Goal: Information Seeking & Learning: Find specific fact

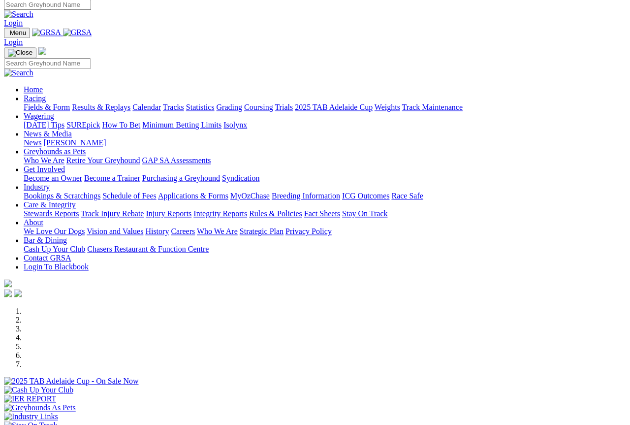
scroll to position [4, 0]
click at [125, 103] on link "Results & Replays" at bounding box center [101, 107] width 59 height 8
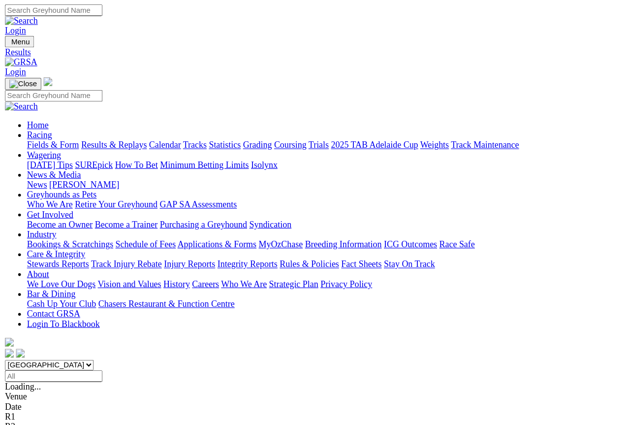
scroll to position [5, 0]
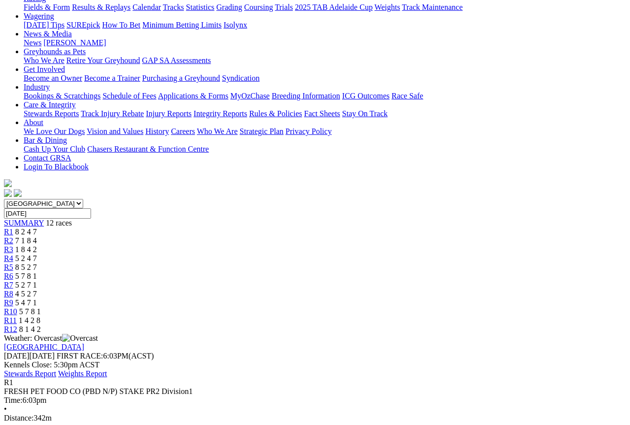
scroll to position [134, 0]
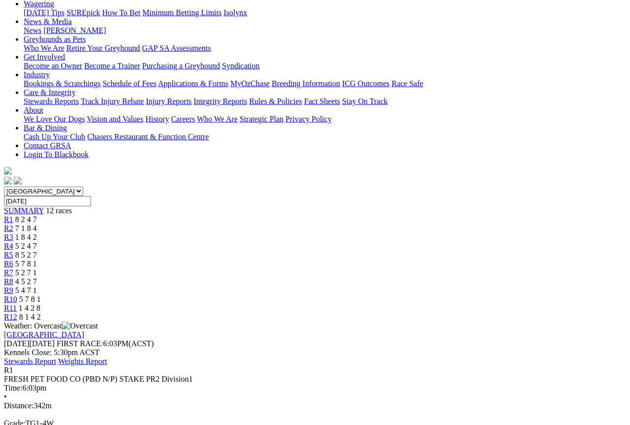
click at [13, 224] on span "R2" at bounding box center [8, 228] width 9 height 8
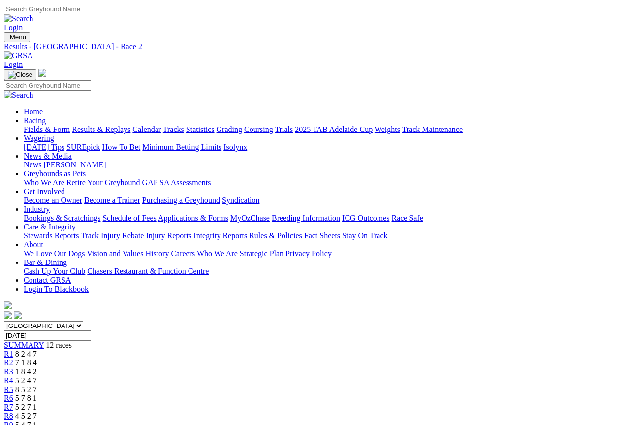
click at [13, 367] on link "R3" at bounding box center [8, 371] width 9 height 8
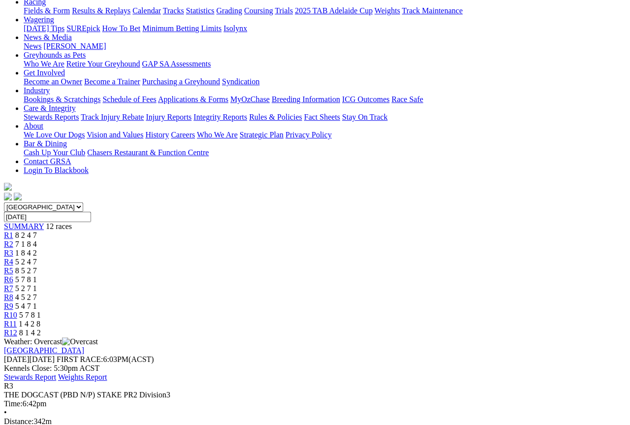
scroll to position [111, 0]
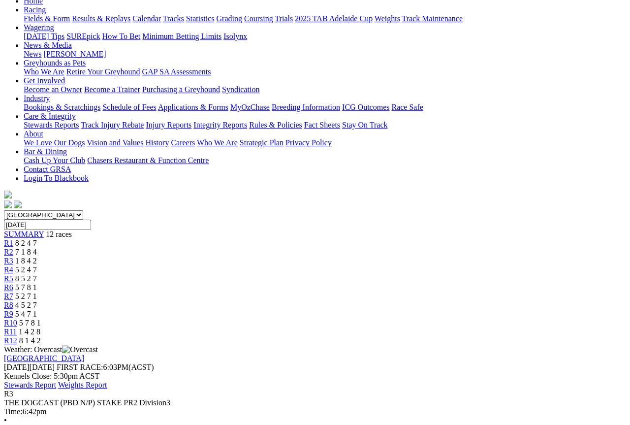
click at [37, 265] on span "5 2 4 7" at bounding box center [26, 269] width 22 height 8
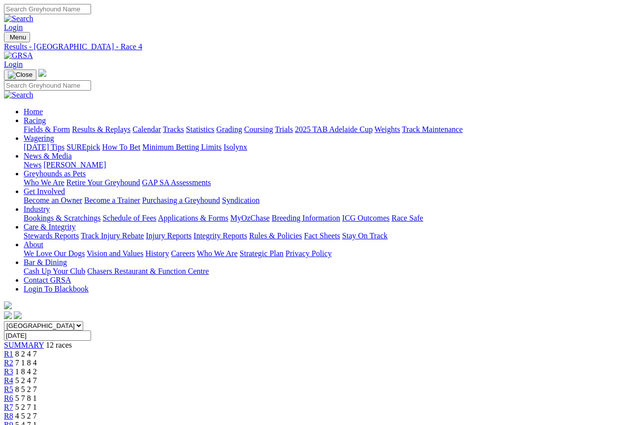
click at [37, 385] on span "8 5 2 7" at bounding box center [26, 389] width 22 height 8
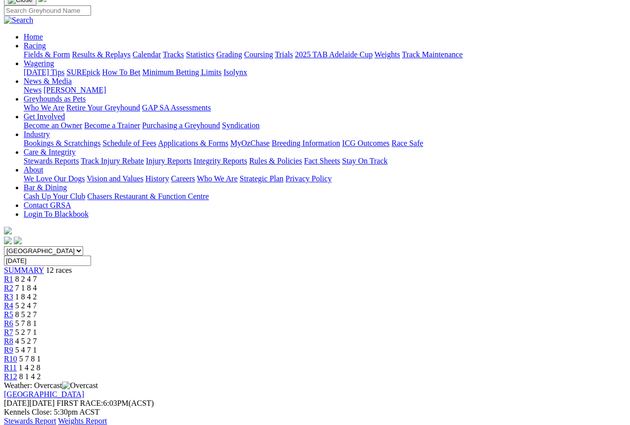
scroll to position [70, 0]
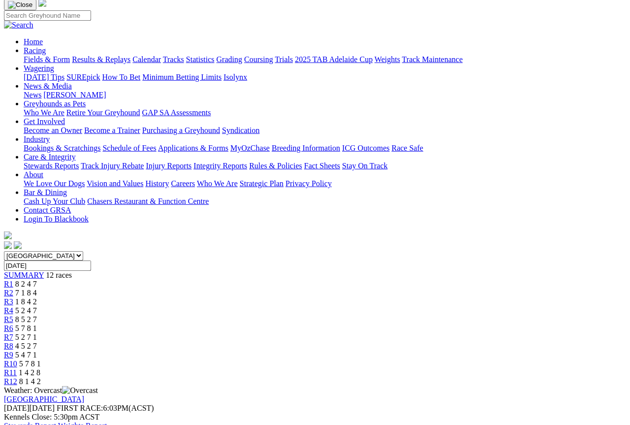
click at [13, 324] on span "R6" at bounding box center [8, 328] width 9 height 8
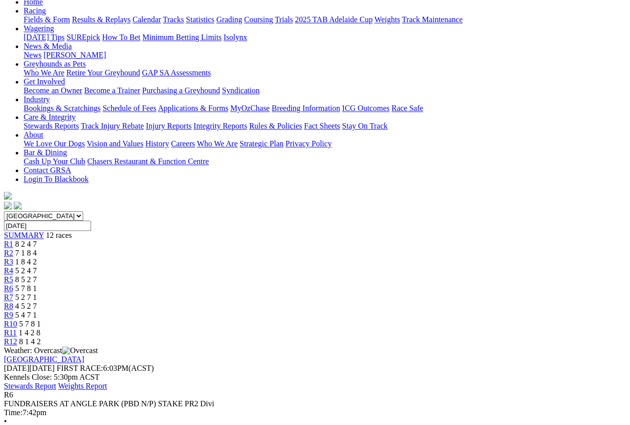
scroll to position [105, 0]
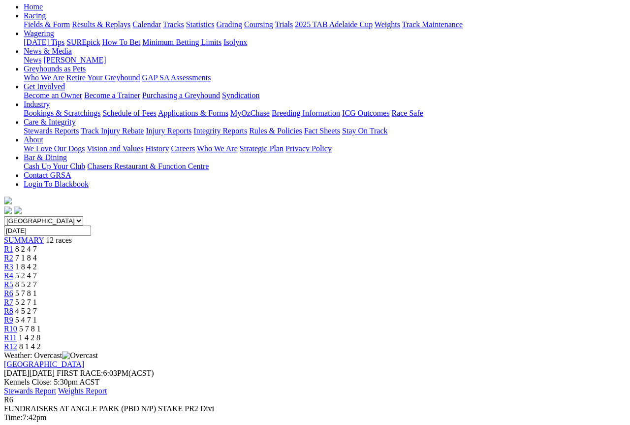
click at [37, 298] on span "5 2 7 1" at bounding box center [26, 302] width 22 height 8
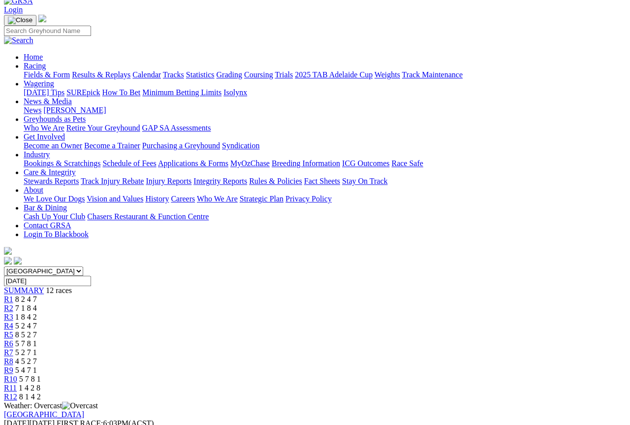
scroll to position [54, 0]
click at [13, 358] on link "R8" at bounding box center [8, 362] width 9 height 8
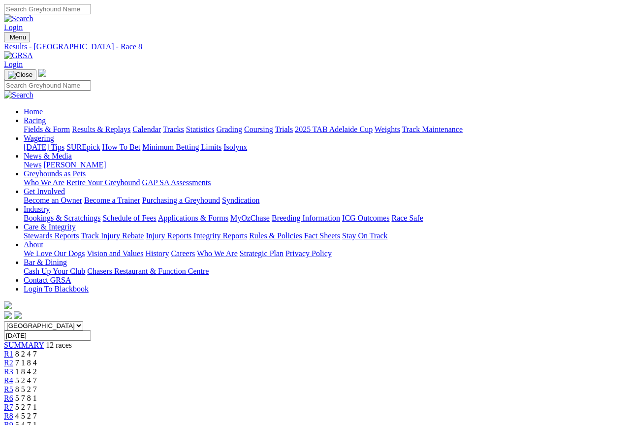
click at [13, 421] on span "R9" at bounding box center [8, 425] width 9 height 8
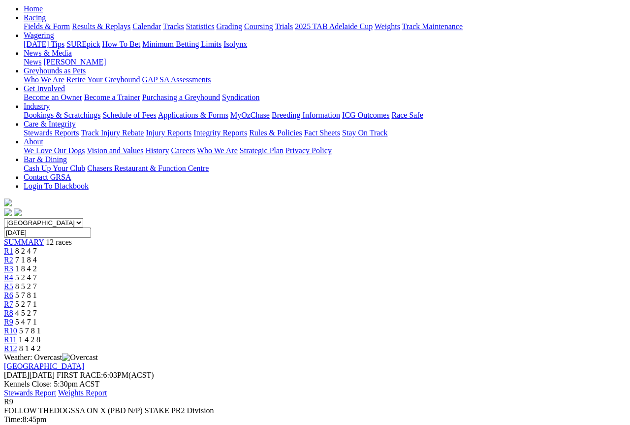
scroll to position [99, 0]
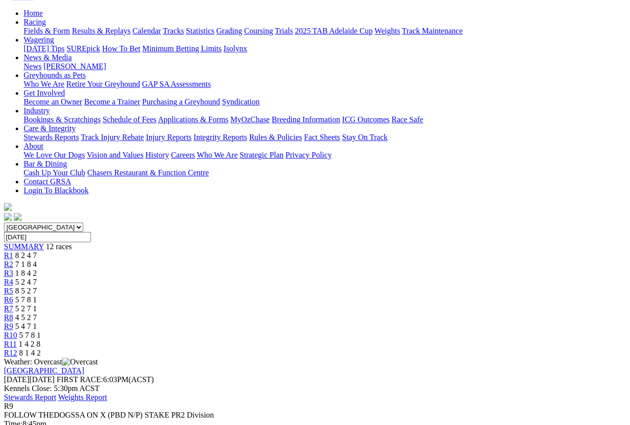
click at [17, 331] on span "R10" at bounding box center [10, 335] width 13 height 8
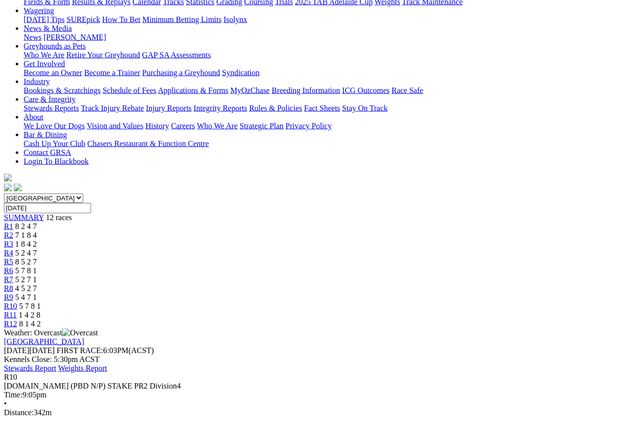
scroll to position [129, 0]
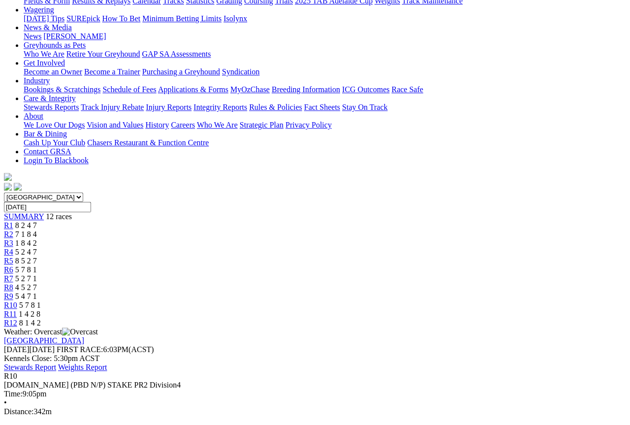
click at [17, 310] on span "R11" at bounding box center [10, 314] width 13 height 8
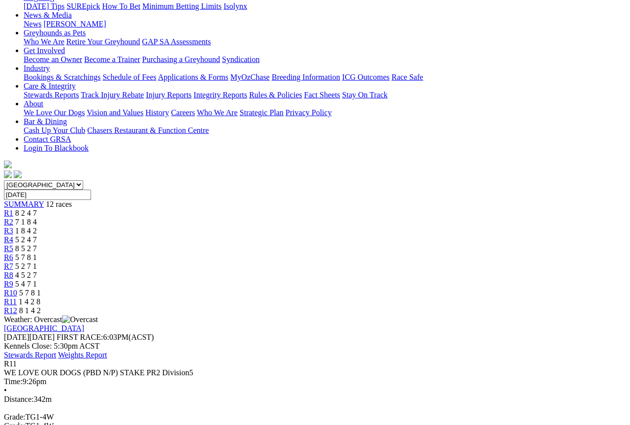
scroll to position [141, 0]
click at [17, 306] on link "R12" at bounding box center [10, 310] width 13 height 8
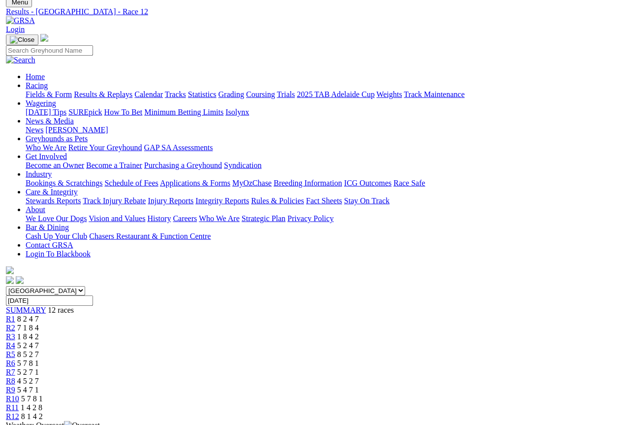
scroll to position [38, 0]
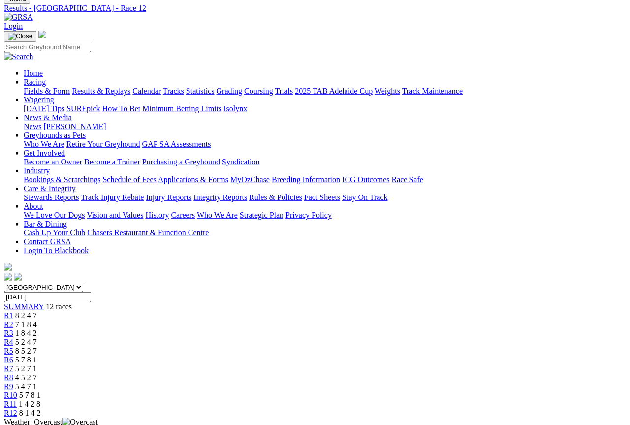
click at [17, 391] on link "R10" at bounding box center [10, 395] width 13 height 8
click at [486, 391] on div "R10 5 7 8 1" at bounding box center [315, 395] width 623 height 9
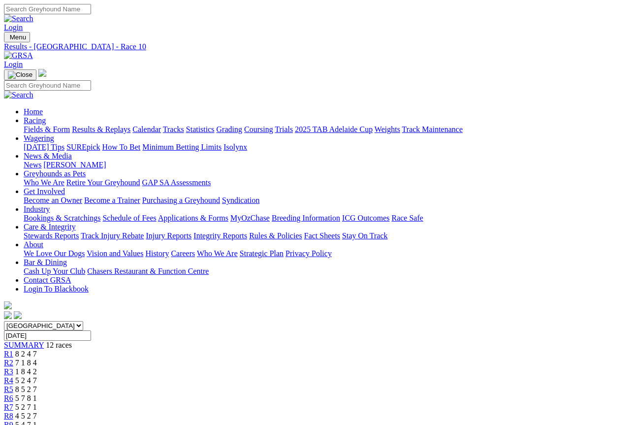
click at [13, 421] on span "R9" at bounding box center [8, 425] width 9 height 8
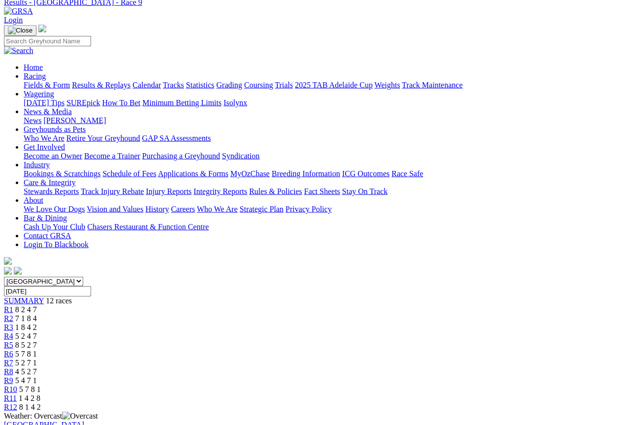
scroll to position [45, 0]
click at [37, 367] on span "4 5 2 7" at bounding box center [26, 371] width 22 height 8
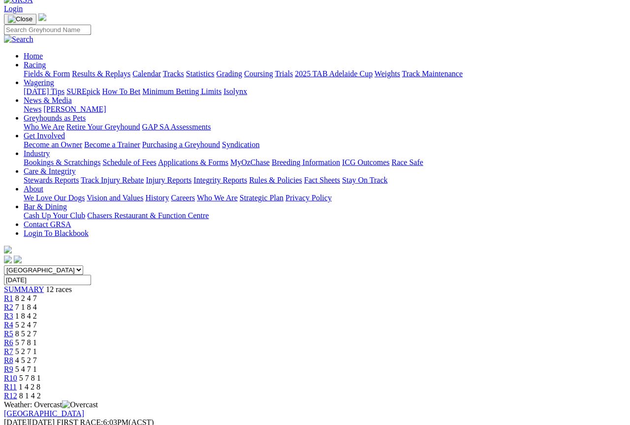
scroll to position [57, 0]
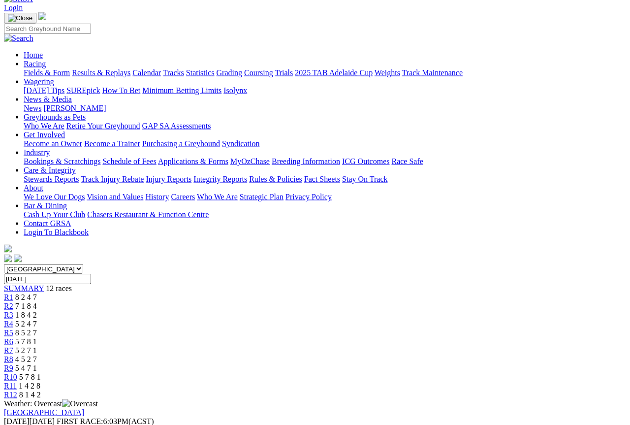
click at [13, 346] on link "R7" at bounding box center [8, 350] width 9 height 8
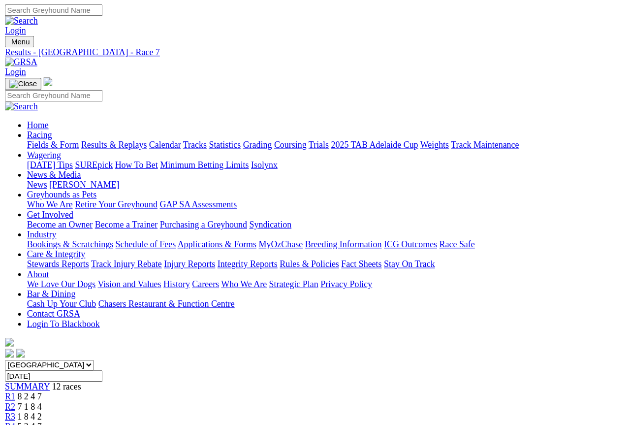
scroll to position [5, 0]
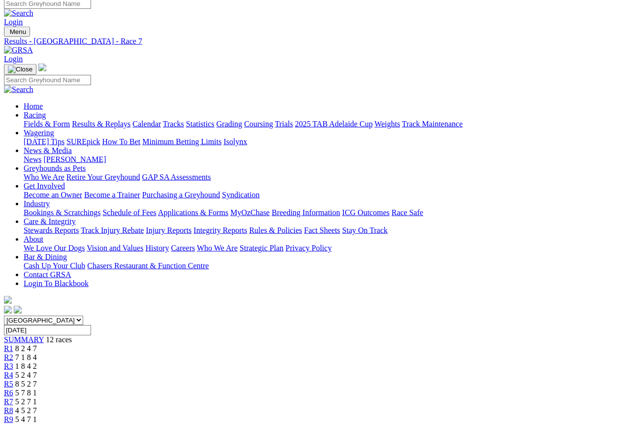
click at [37, 379] on span "5 7 8 1" at bounding box center [26, 393] width 22 height 8
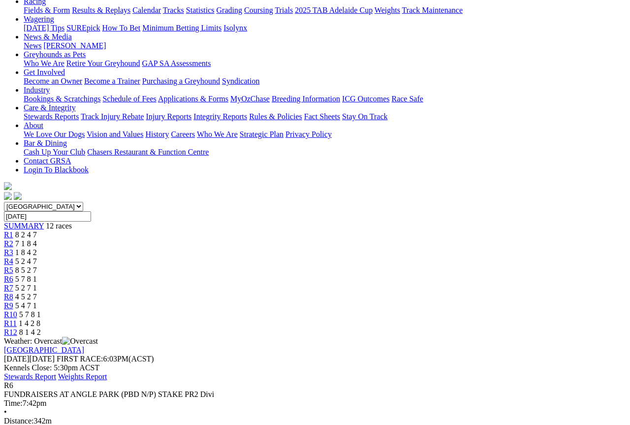
scroll to position [49, 0]
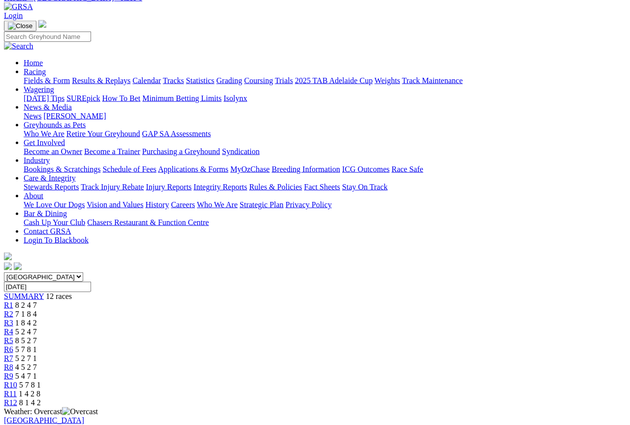
click at [13, 336] on span "R5" at bounding box center [8, 340] width 9 height 8
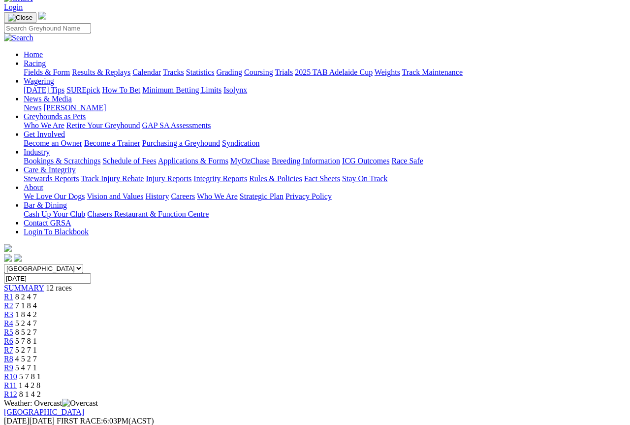
scroll to position [59, 0]
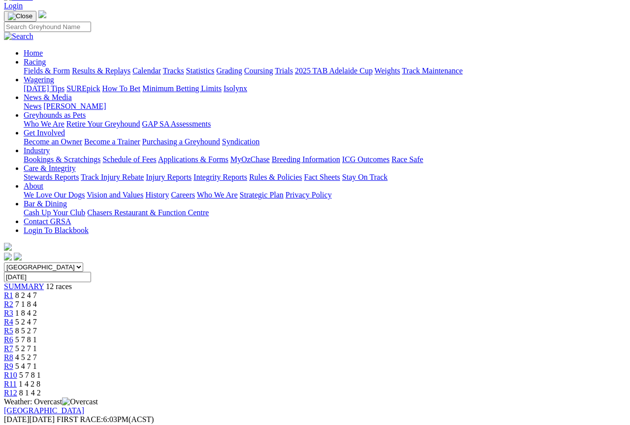
click at [262, 318] on div "R4 5 2 4 7" at bounding box center [315, 322] width 623 height 9
click at [13, 309] on link "R3" at bounding box center [8, 313] width 9 height 8
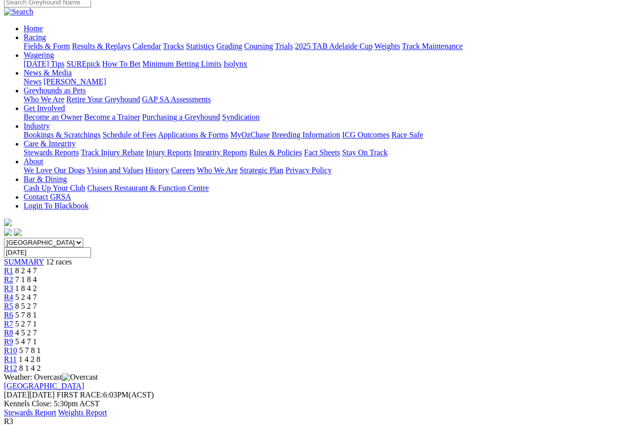
scroll to position [83, 0]
click at [13, 276] on link "R2" at bounding box center [8, 280] width 9 height 8
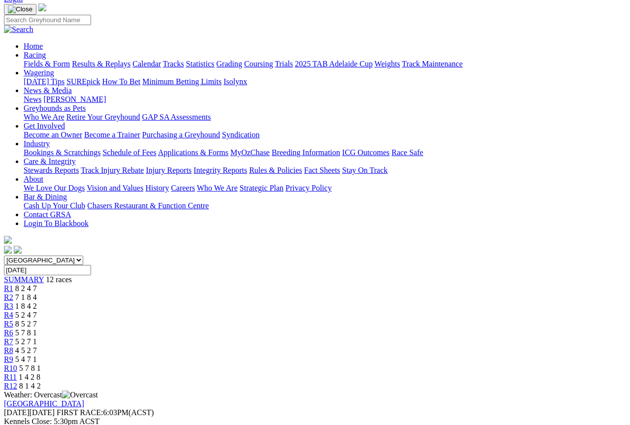
scroll to position [65, 0]
click at [13, 285] on span "R1" at bounding box center [8, 289] width 9 height 8
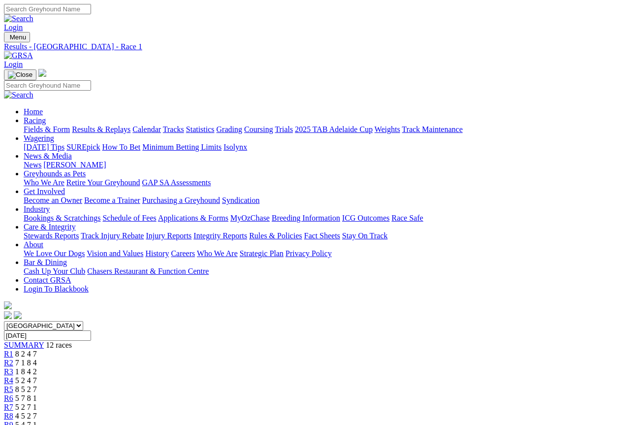
click at [91, 14] on input "Search" at bounding box center [47, 9] width 87 height 10
type input "[PERSON_NAME]"
click at [33, 18] on link at bounding box center [19, 18] width 30 height 8
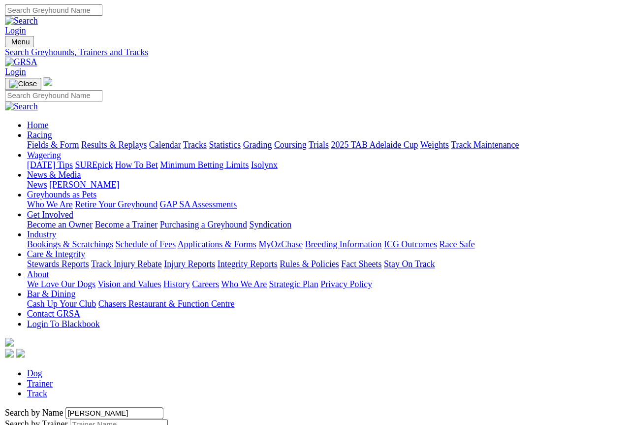
scroll to position [5, 0]
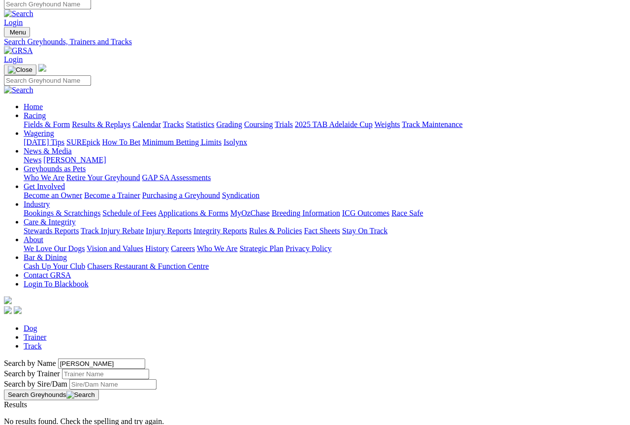
click at [47, 333] on link "Trainer" at bounding box center [35, 337] width 23 height 8
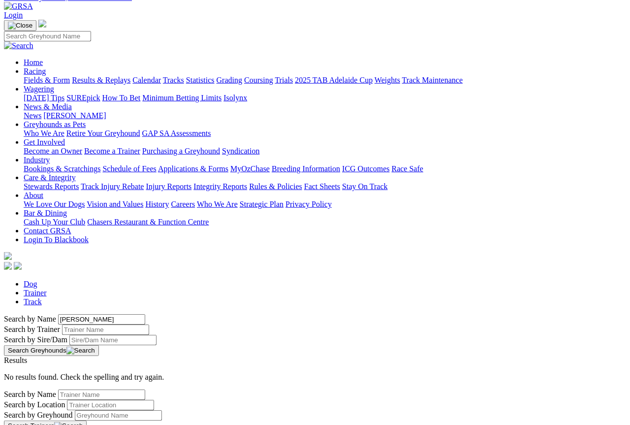
scroll to position [51, 0]
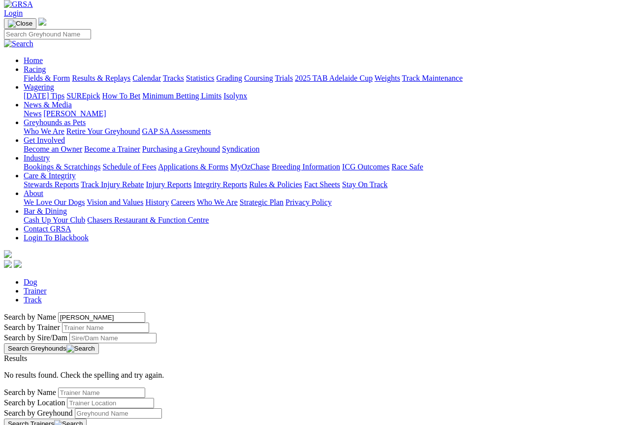
click at [68, 379] on input "Search by Trainer Name" at bounding box center [101, 393] width 87 height 10
type input "Prouse"
click at [87, 379] on button "Search Trainers" at bounding box center [45, 424] width 83 height 11
